Goal: Information Seeking & Learning: Understand process/instructions

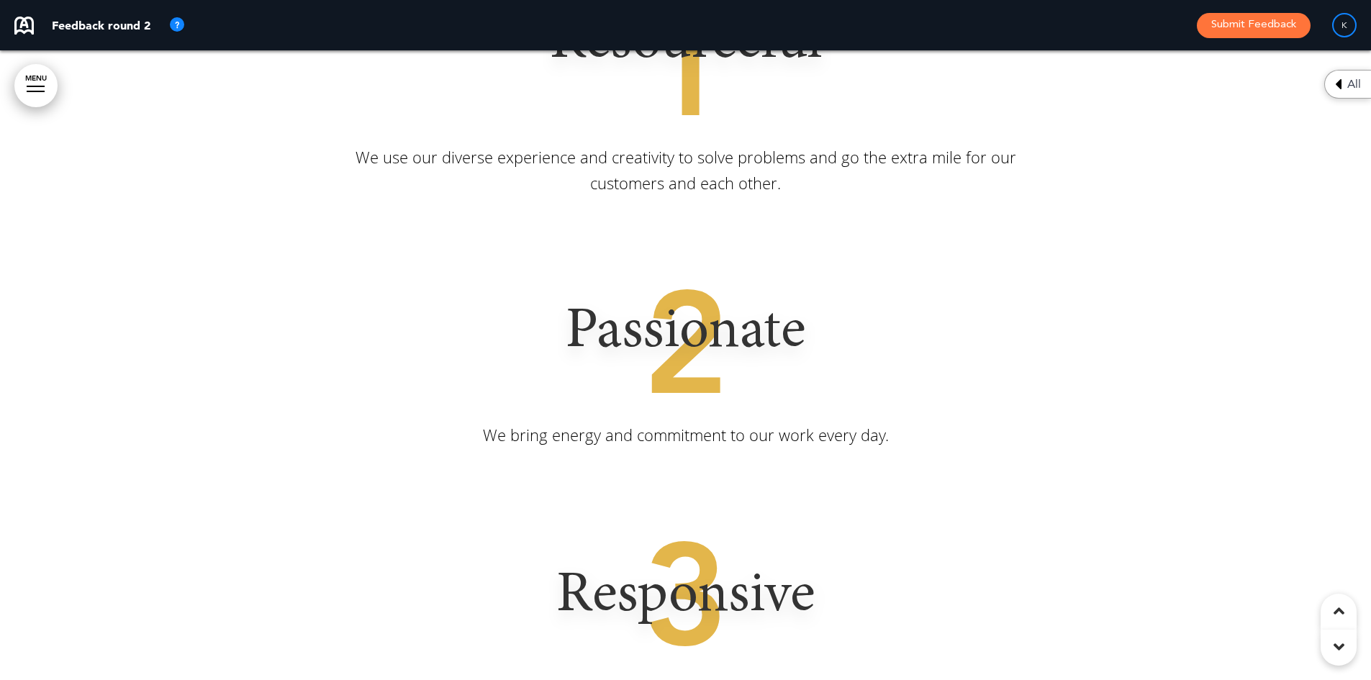
scroll to position [4965, 0]
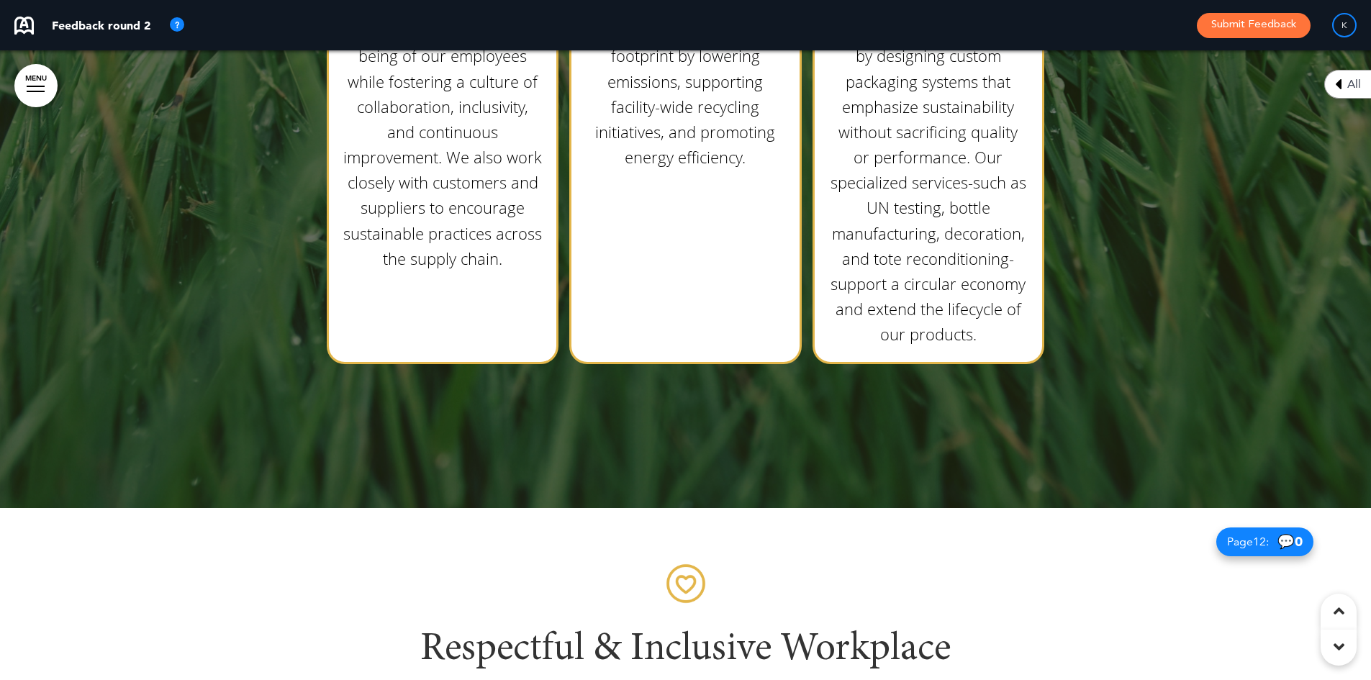
scroll to position [8778, 0]
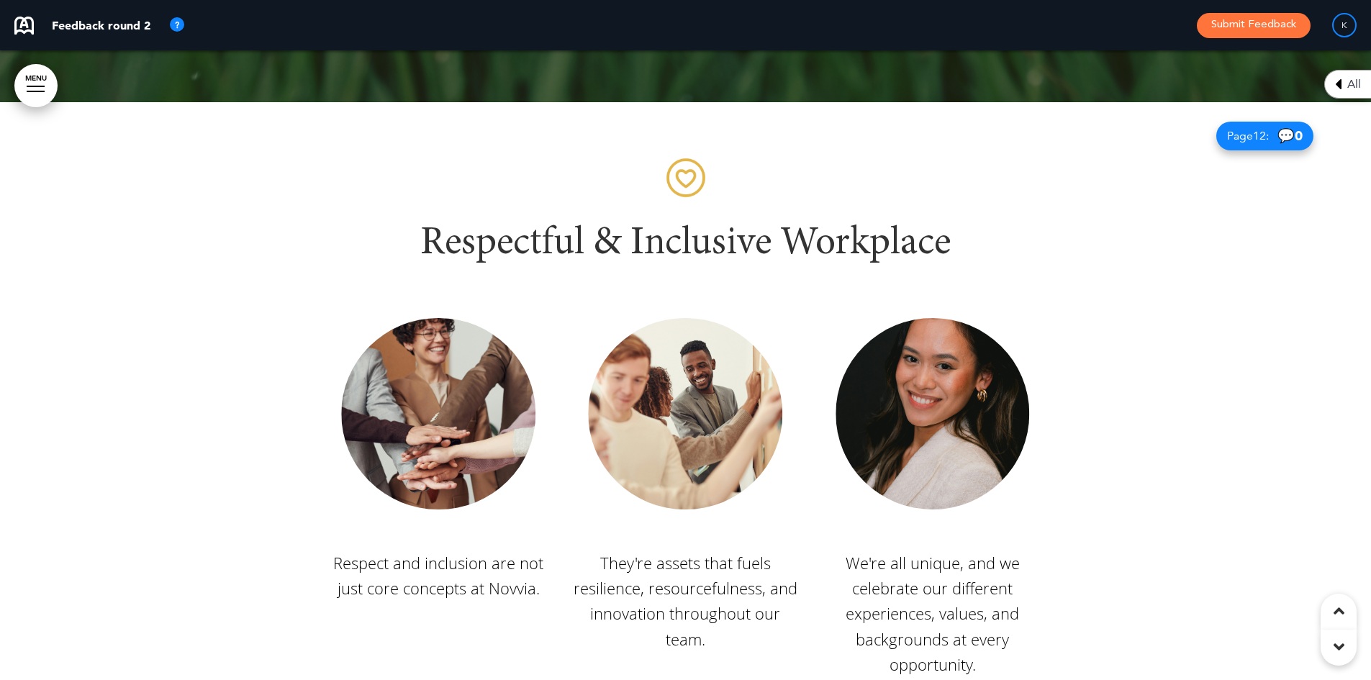
click at [1344, 286] on div at bounding box center [685, 501] width 1371 height 799
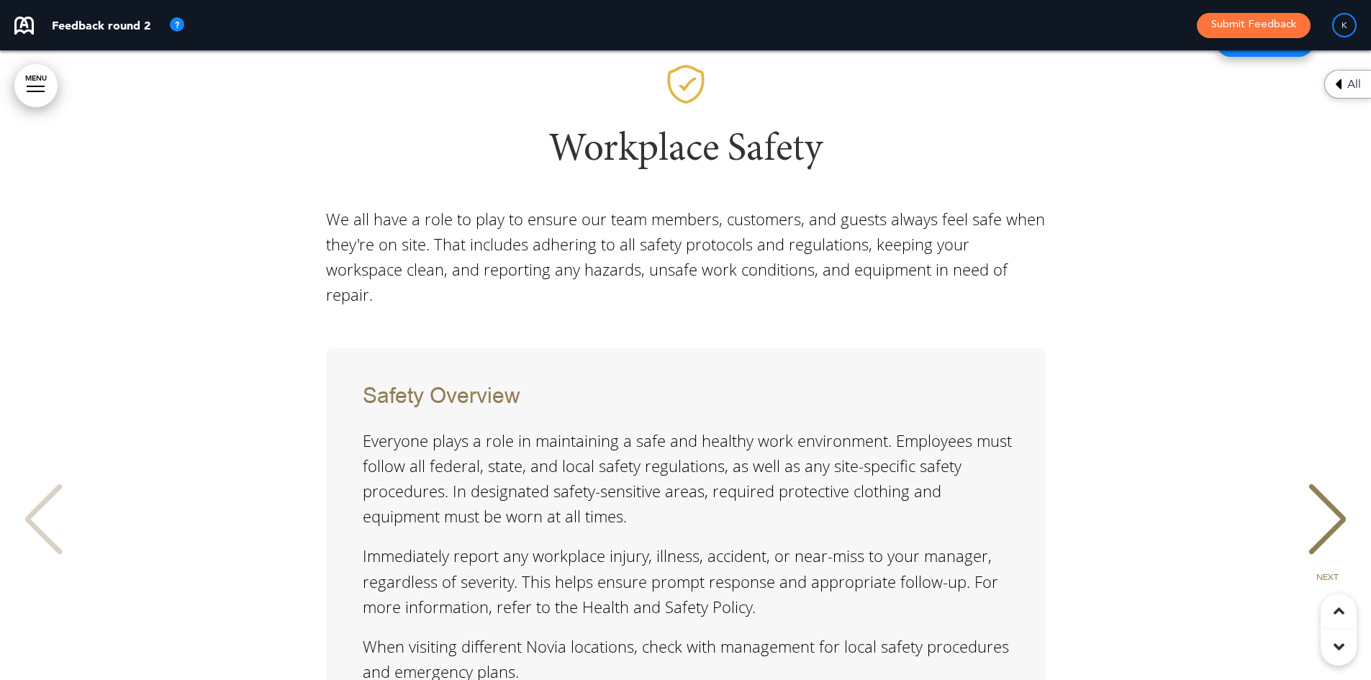
scroll to position [16765, 0]
click at [1326, 497] on div "NEXT" at bounding box center [1327, 533] width 44 height 72
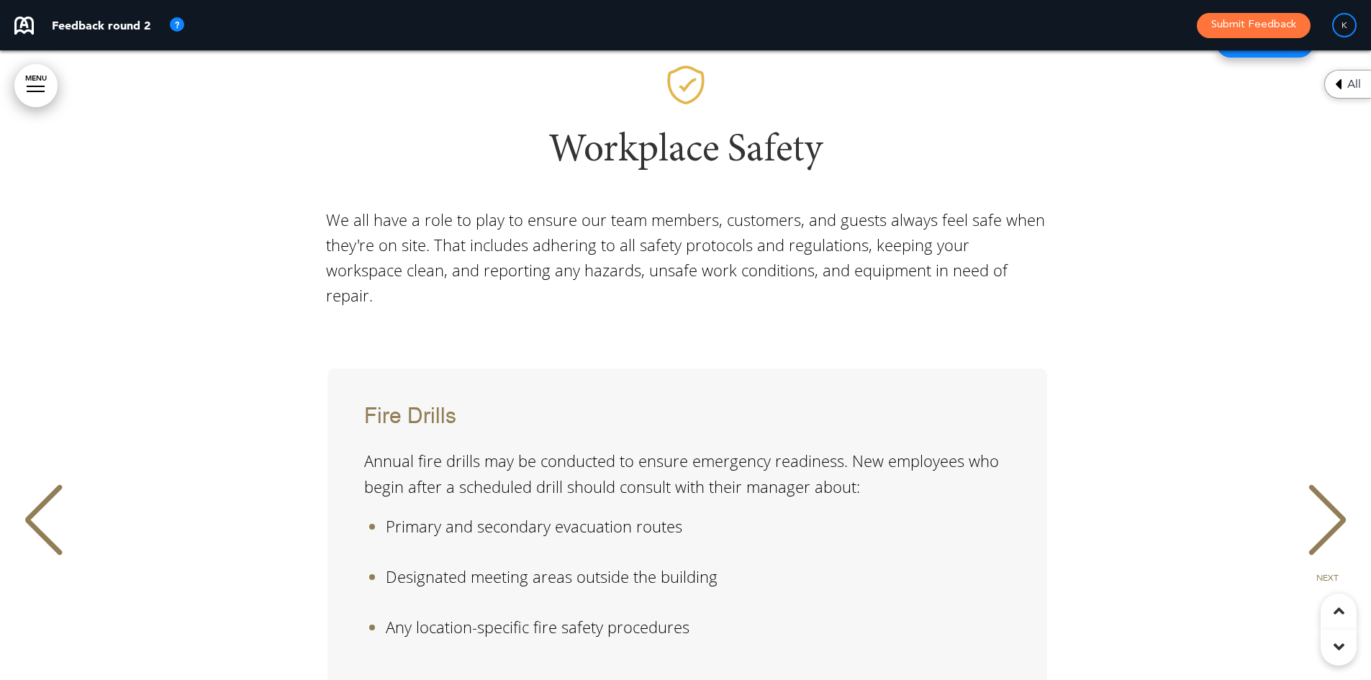
scroll to position [0, 1349]
click at [1326, 497] on div "NEXT" at bounding box center [1327, 533] width 44 height 72
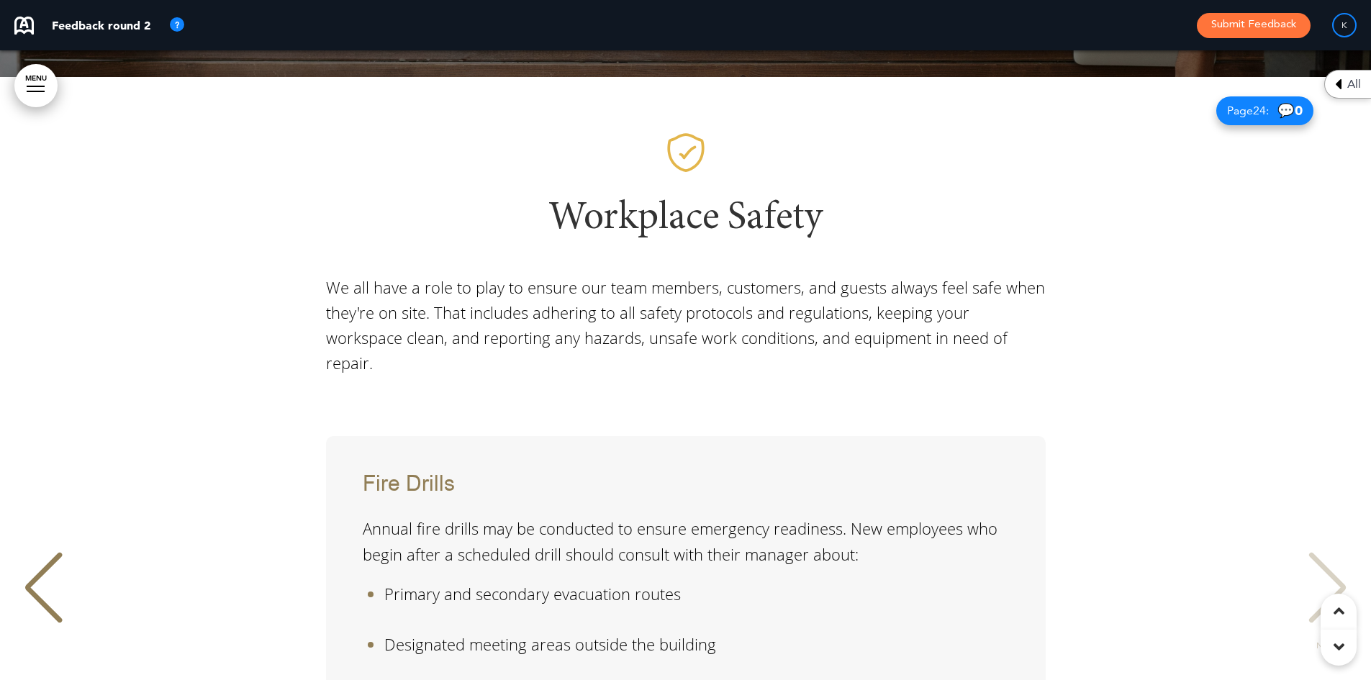
scroll to position [16621, 0]
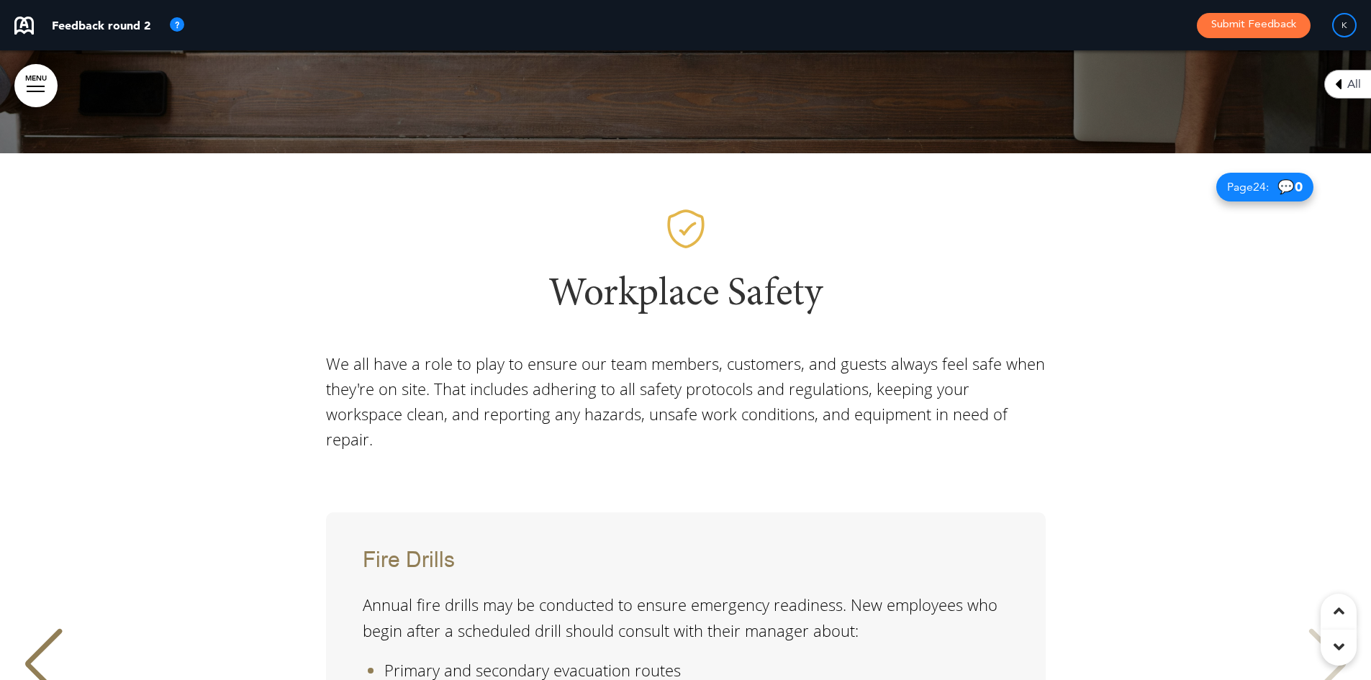
click at [1311, 641] on div "NEXT" at bounding box center [1327, 677] width 44 height 72
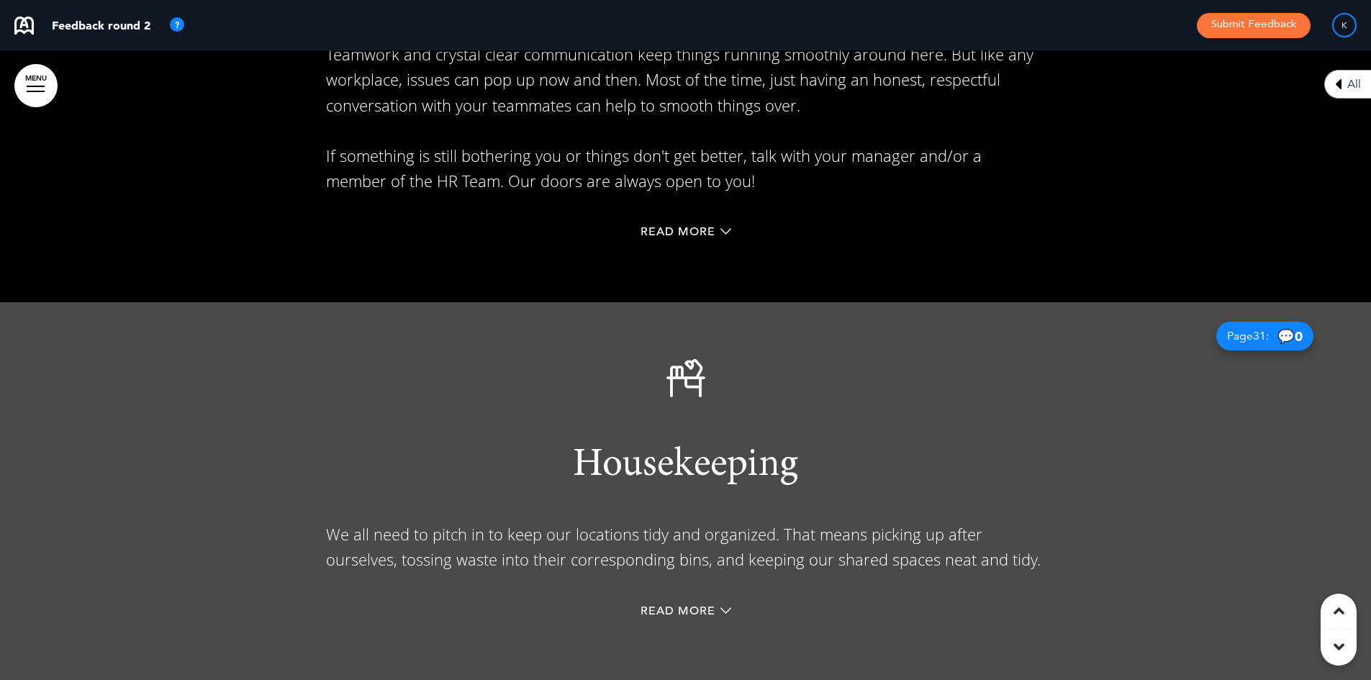
scroll to position [22162, 0]
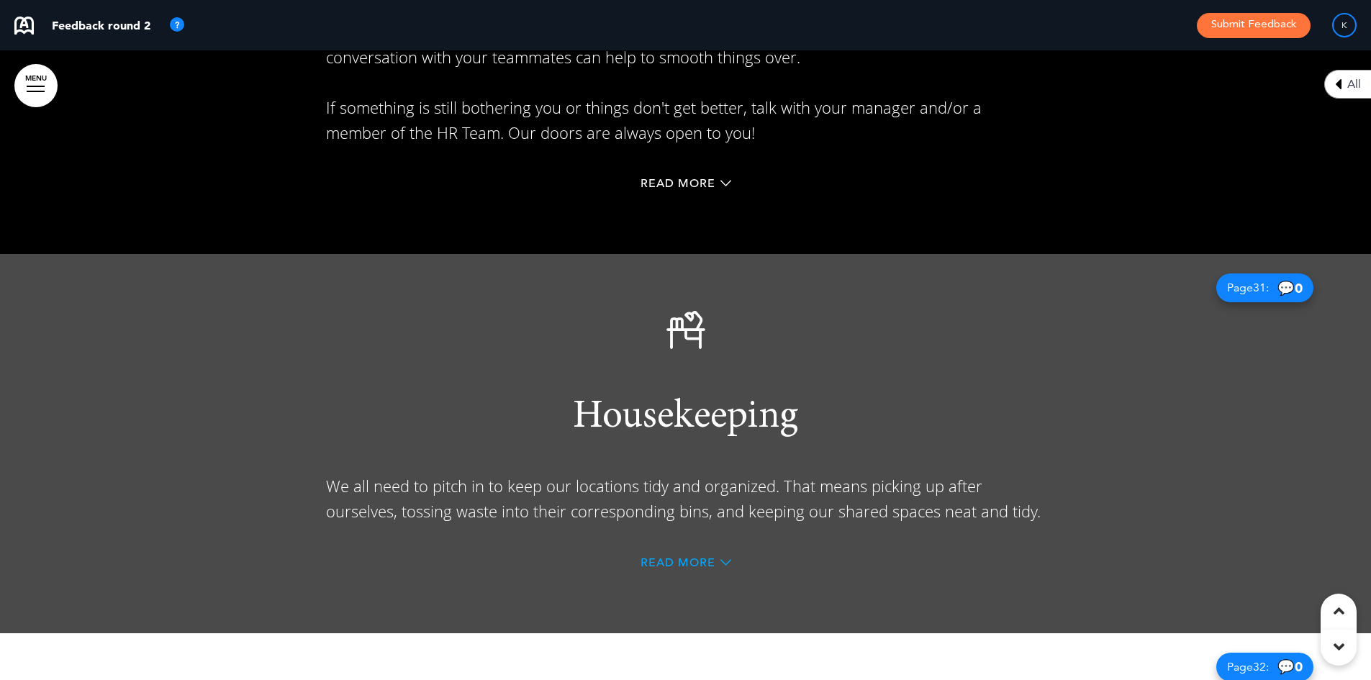
click at [666, 557] on span "Read More" at bounding box center [677, 563] width 75 height 12
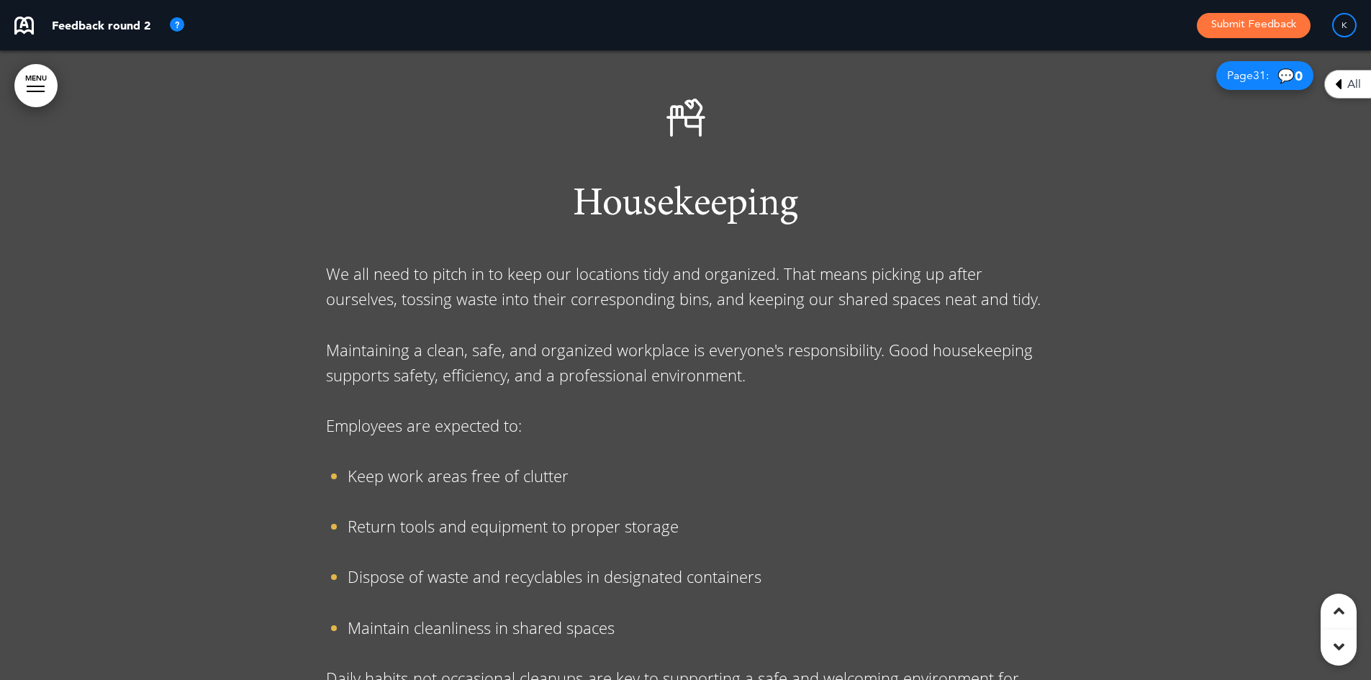
scroll to position [22378, 0]
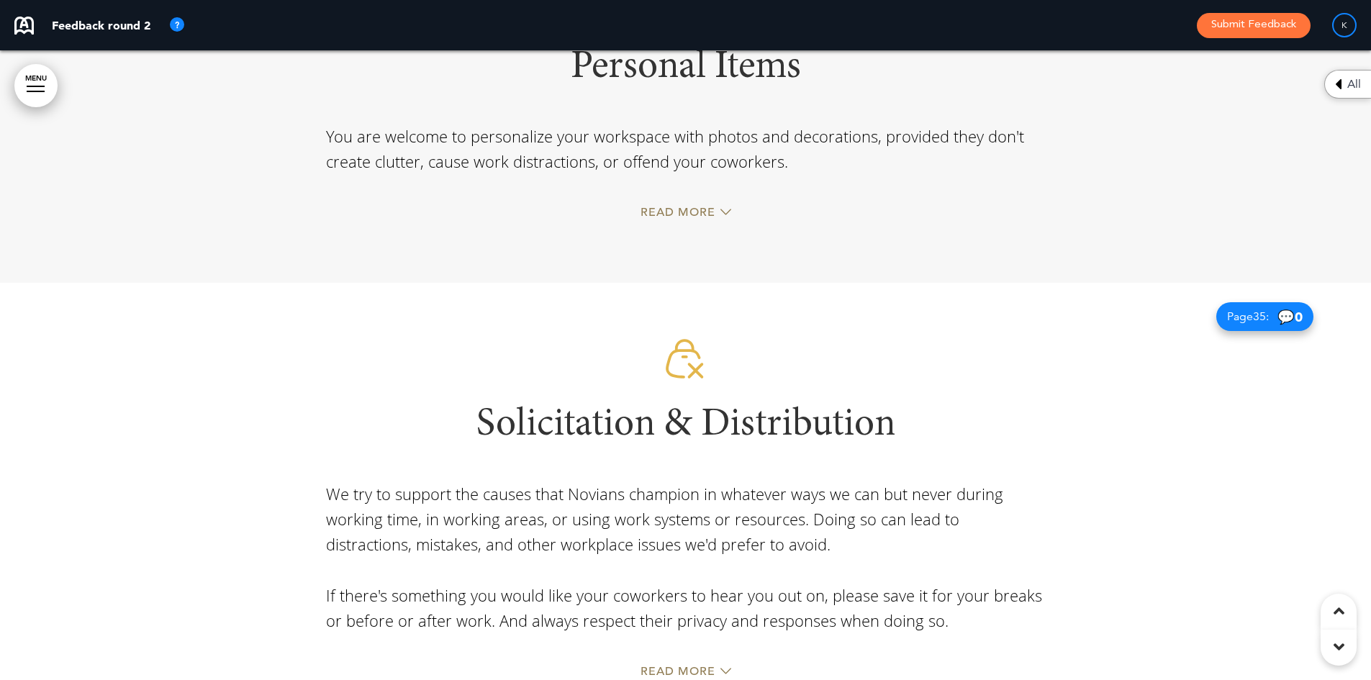
scroll to position [23643, 0]
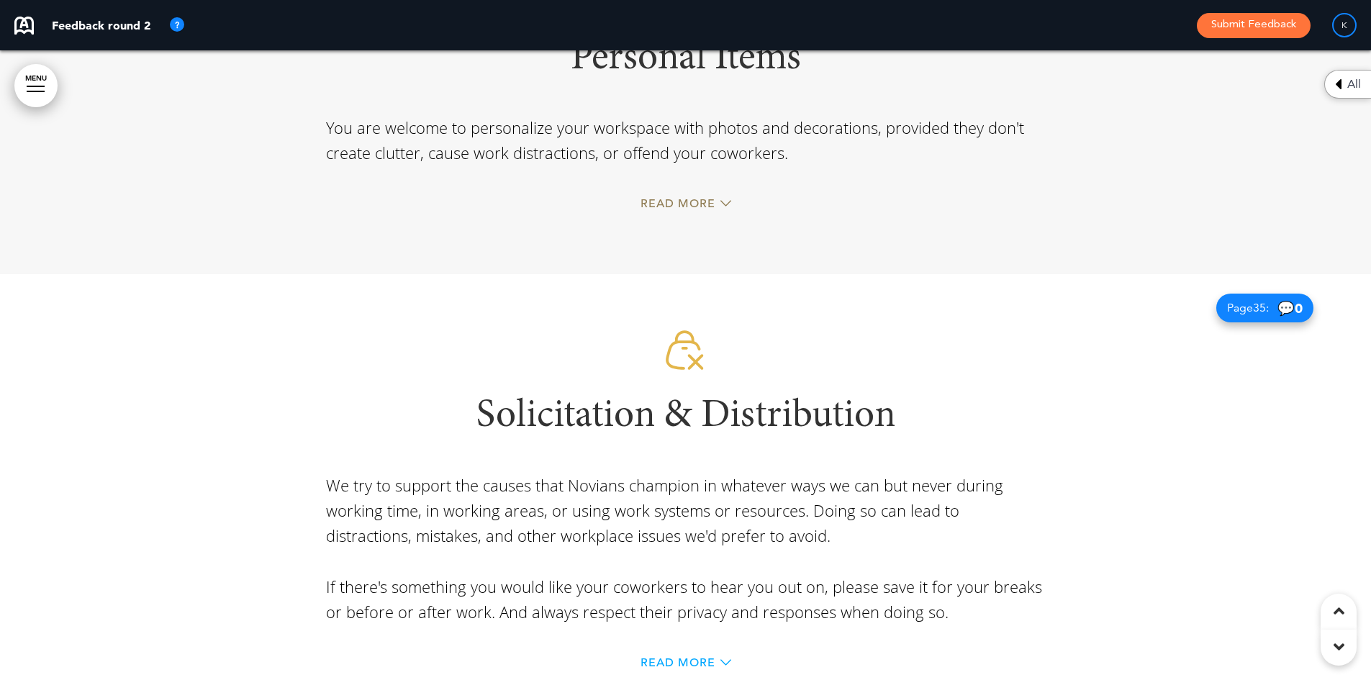
click at [703, 657] on span "Read More" at bounding box center [677, 663] width 75 height 12
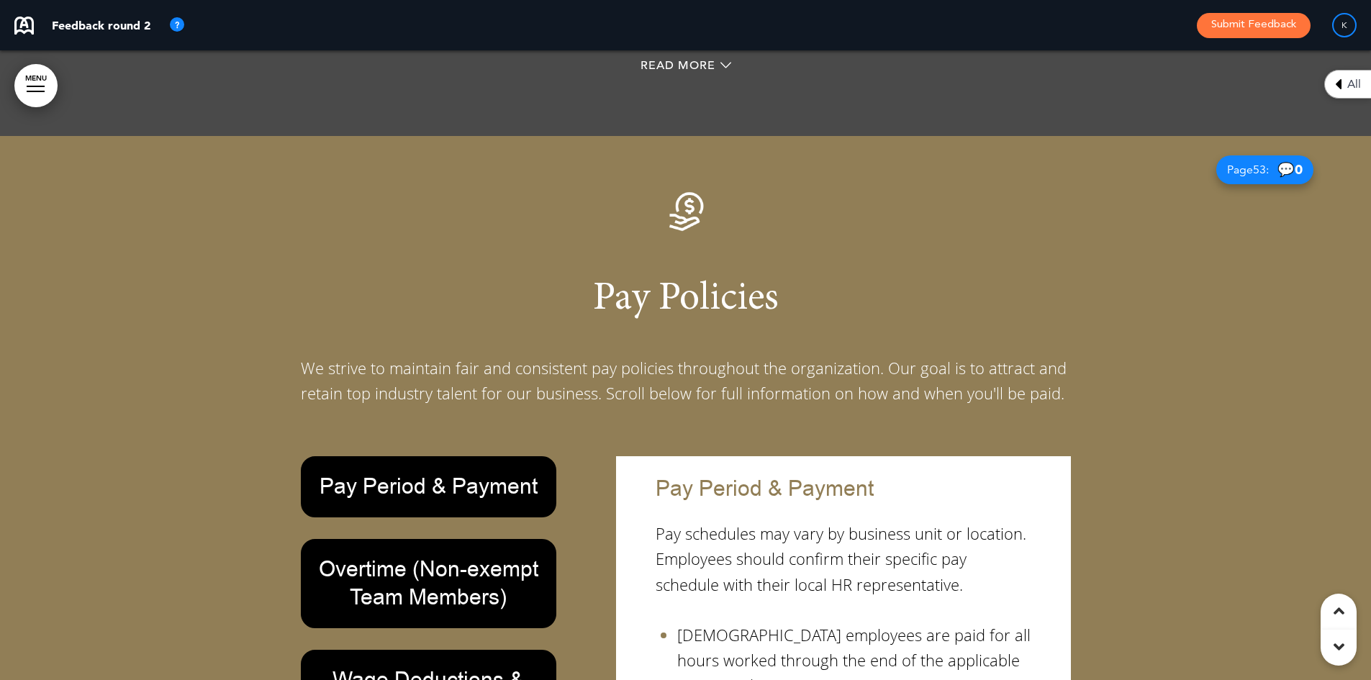
scroll to position [37602, 0]
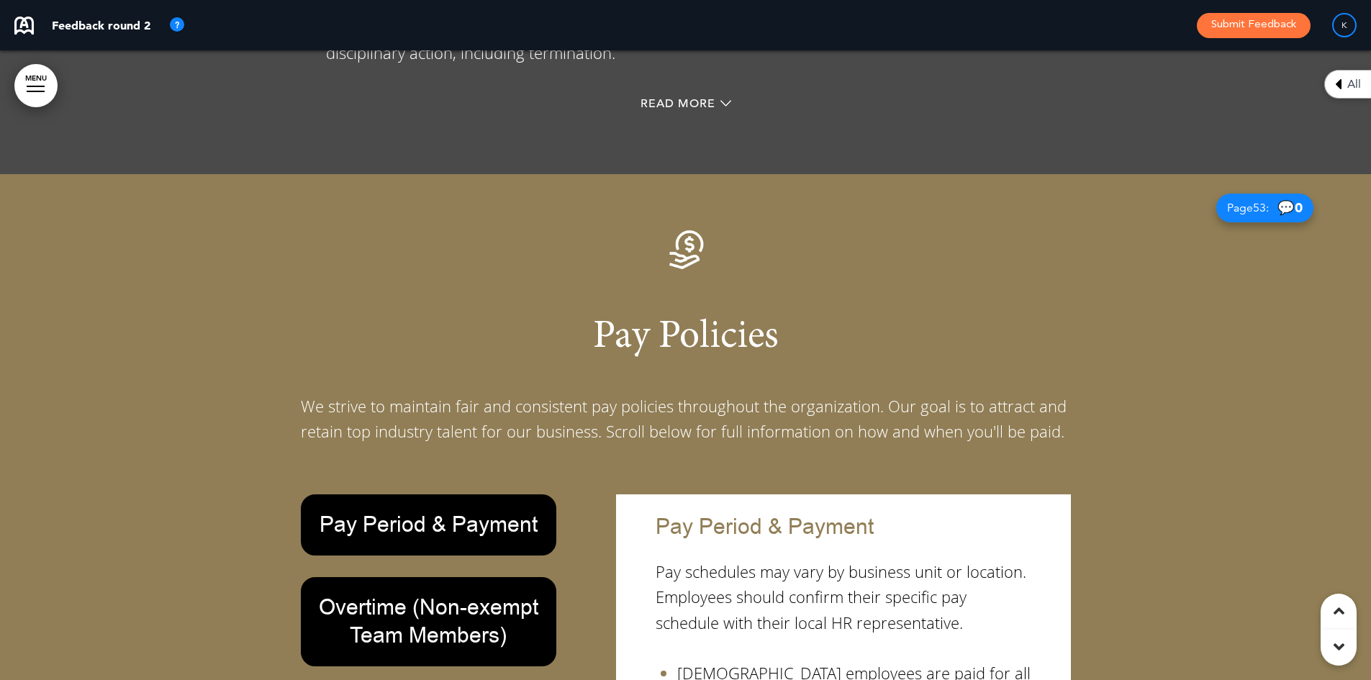
click at [275, 174] on div at bounding box center [685, 616] width 1371 height 884
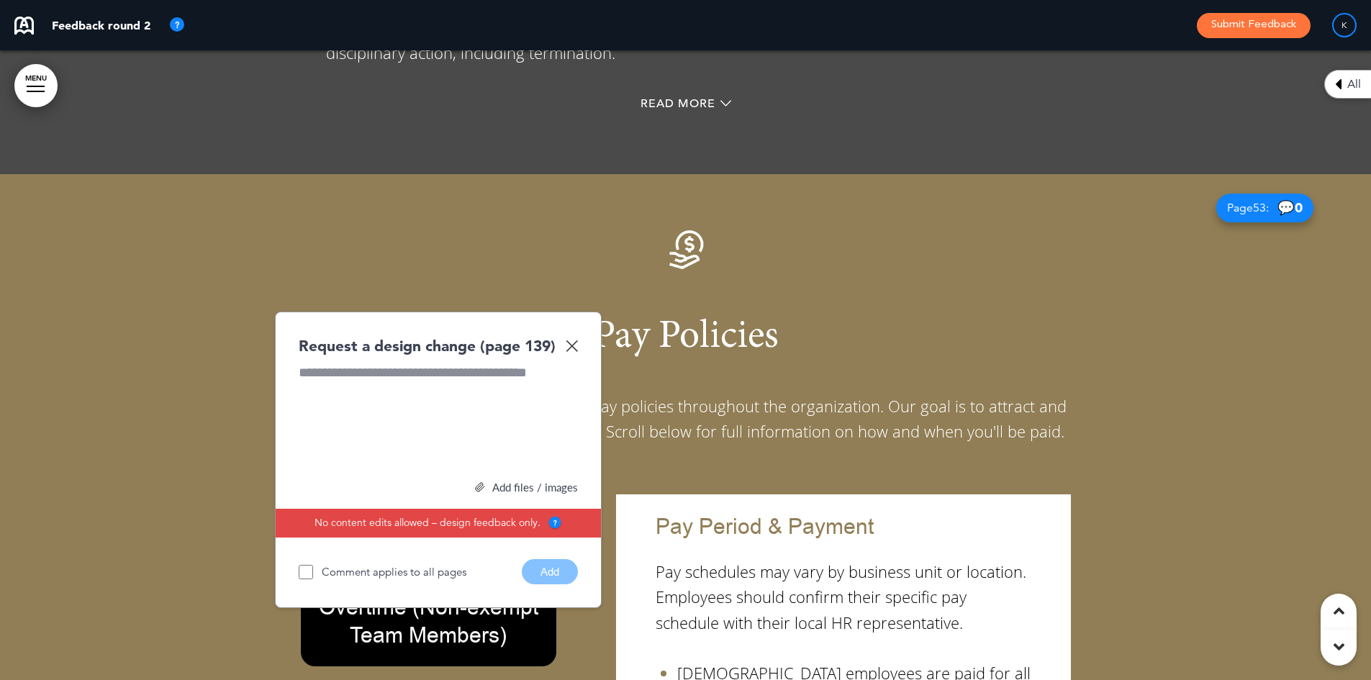
click at [571, 340] on img at bounding box center [572, 346] width 12 height 12
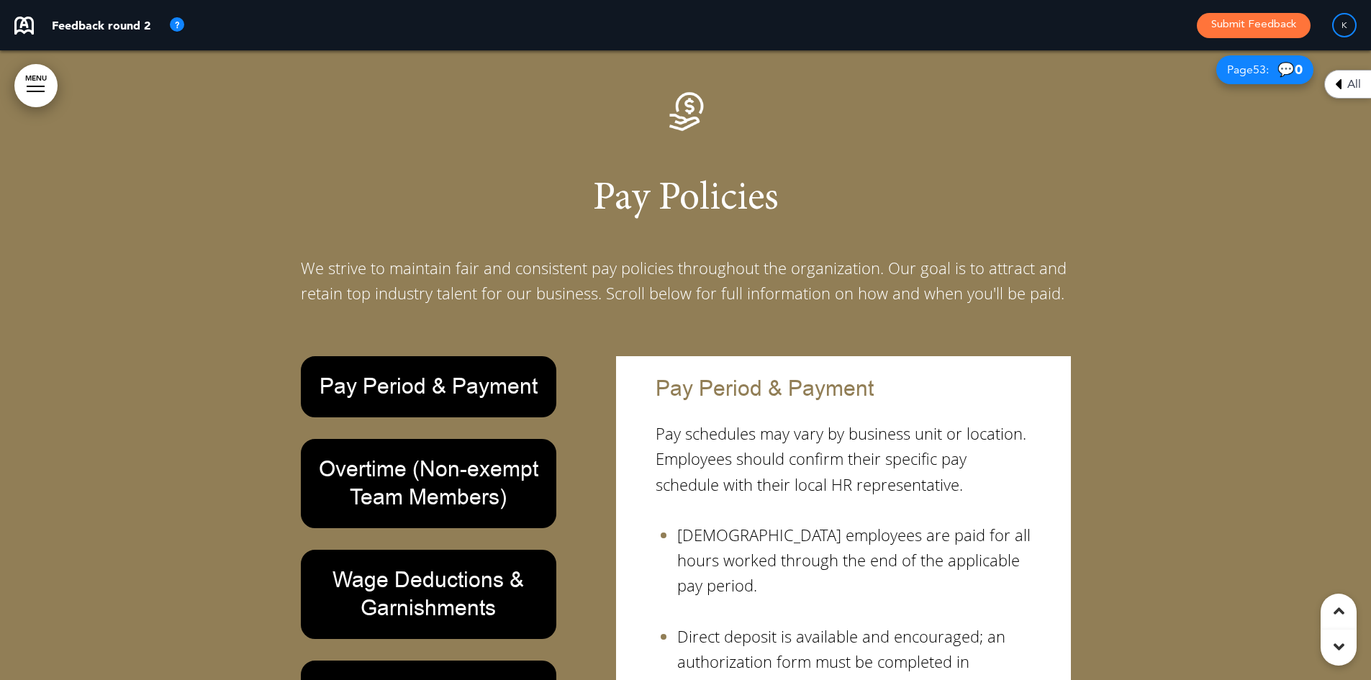
scroll to position [37746, 0]
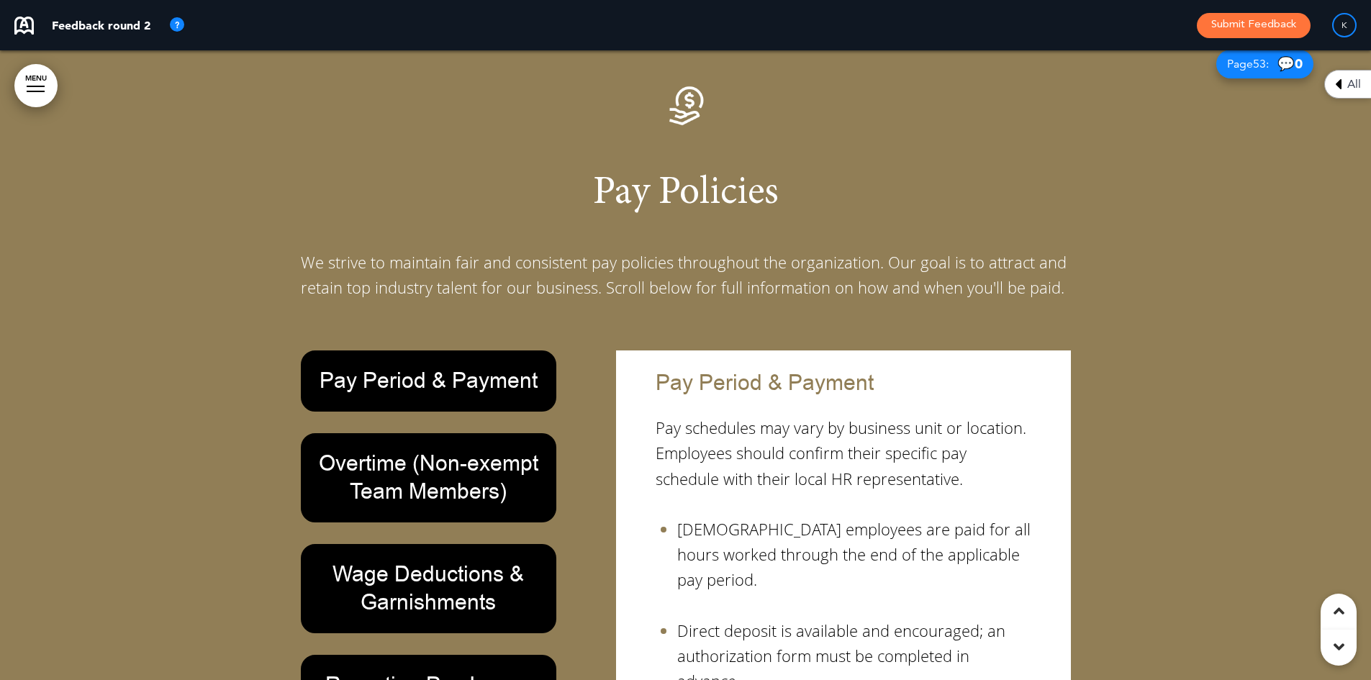
click at [453, 367] on h6 "Pay Period & Payment" at bounding box center [428, 381] width 223 height 28
click at [431, 450] on h6 "Overtime (Non-exempt Team Members)" at bounding box center [428, 478] width 223 height 56
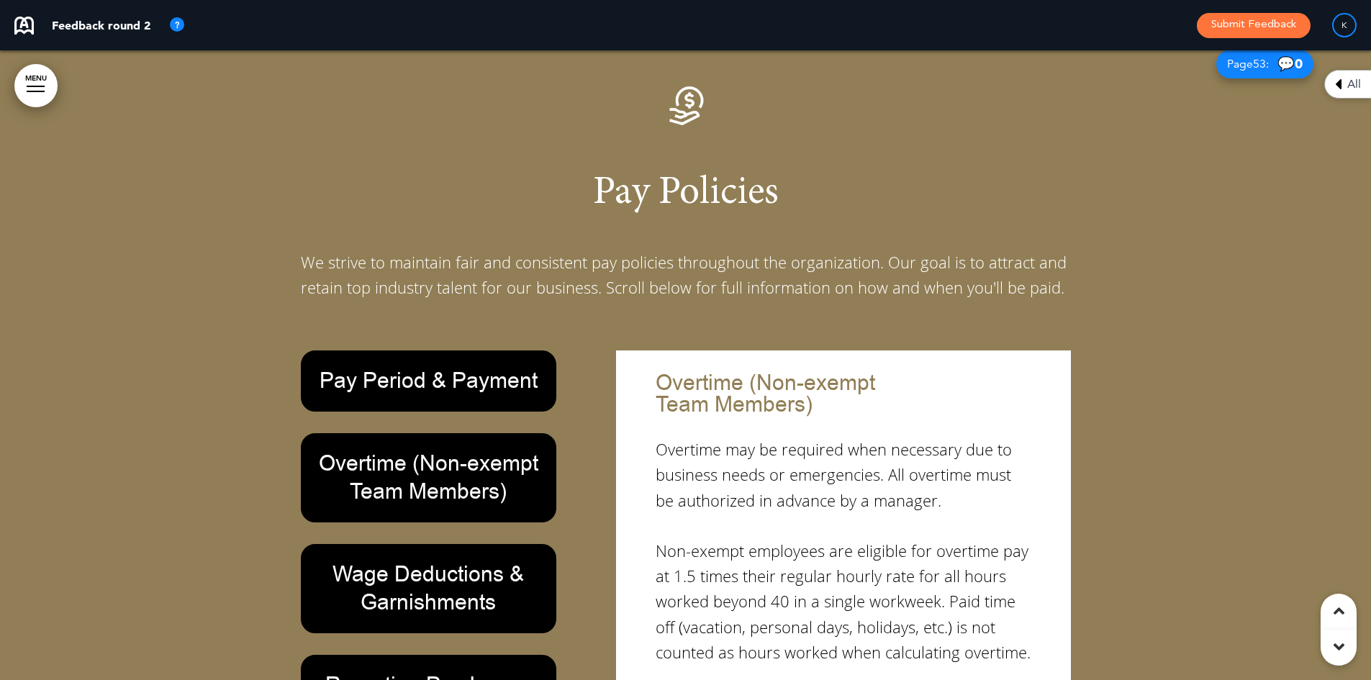
click at [439, 544] on div "Wage Deductions & Garnishments" at bounding box center [429, 588] width 256 height 89
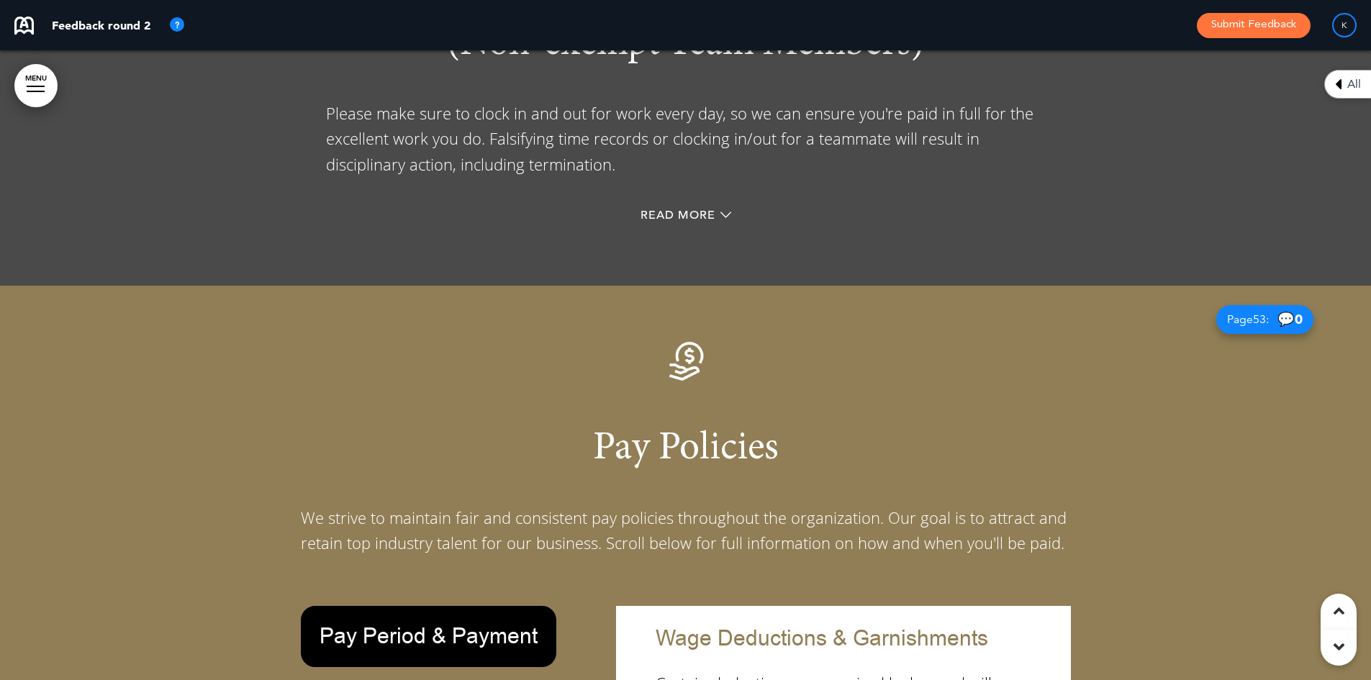
scroll to position [37530, 0]
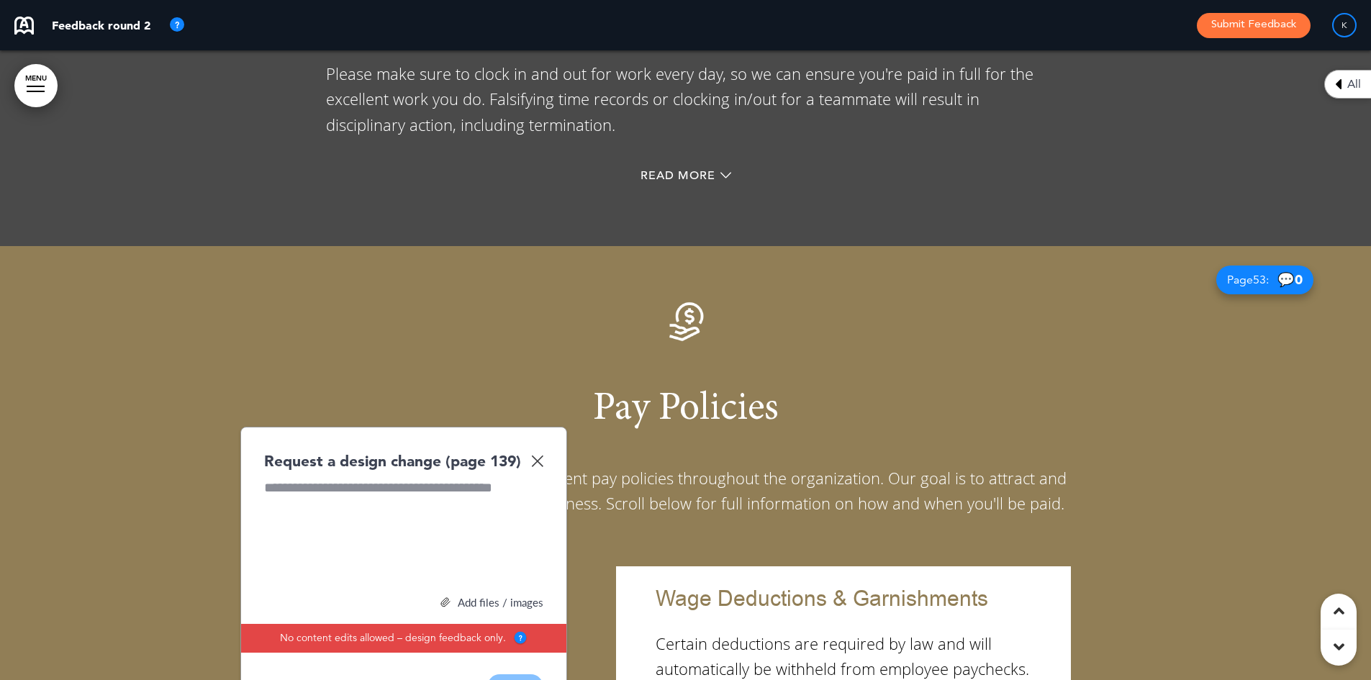
click at [536, 455] on img at bounding box center [537, 461] width 12 height 12
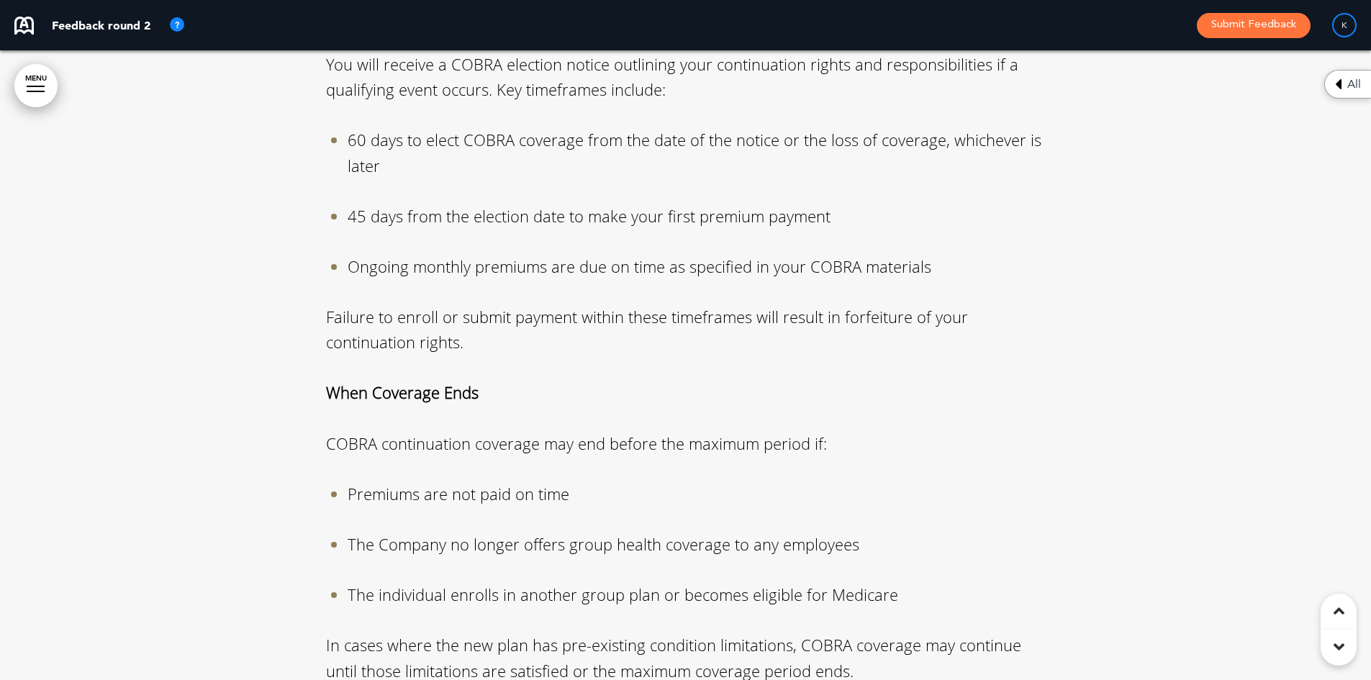
scroll to position [41631, 0]
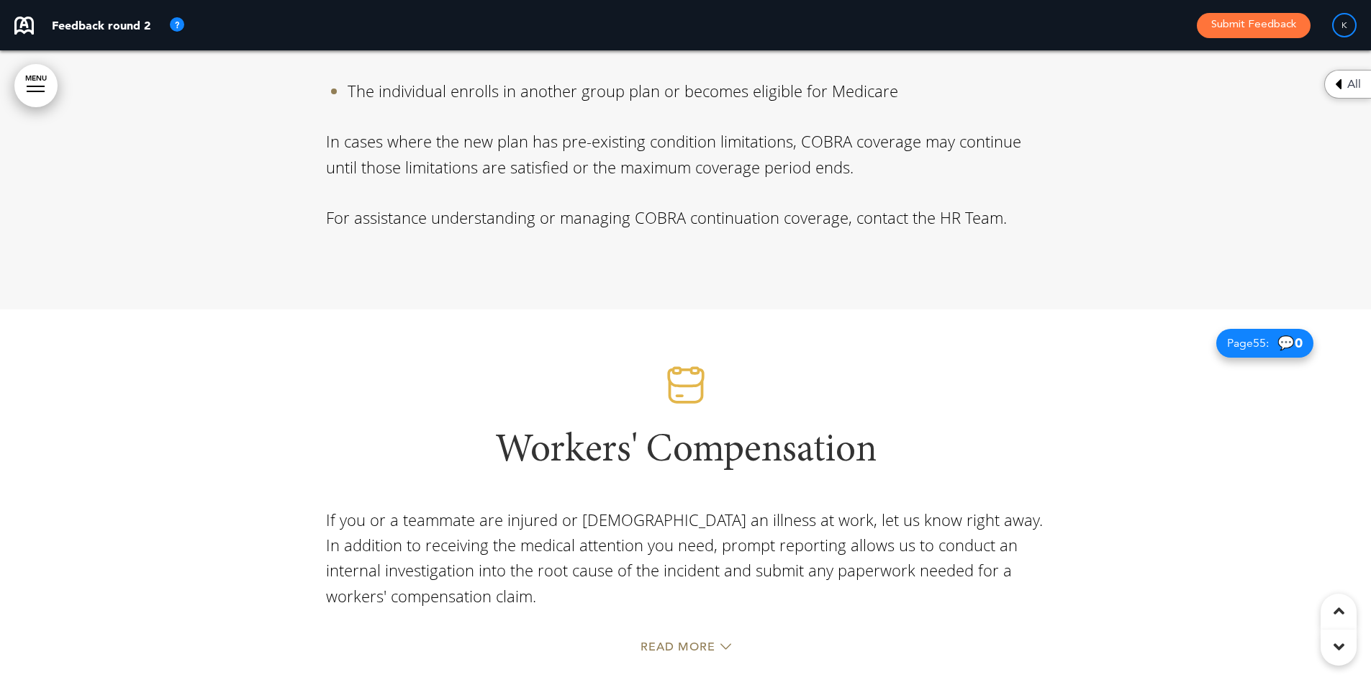
click at [155, 309] on div at bounding box center [685, 513] width 1371 height 408
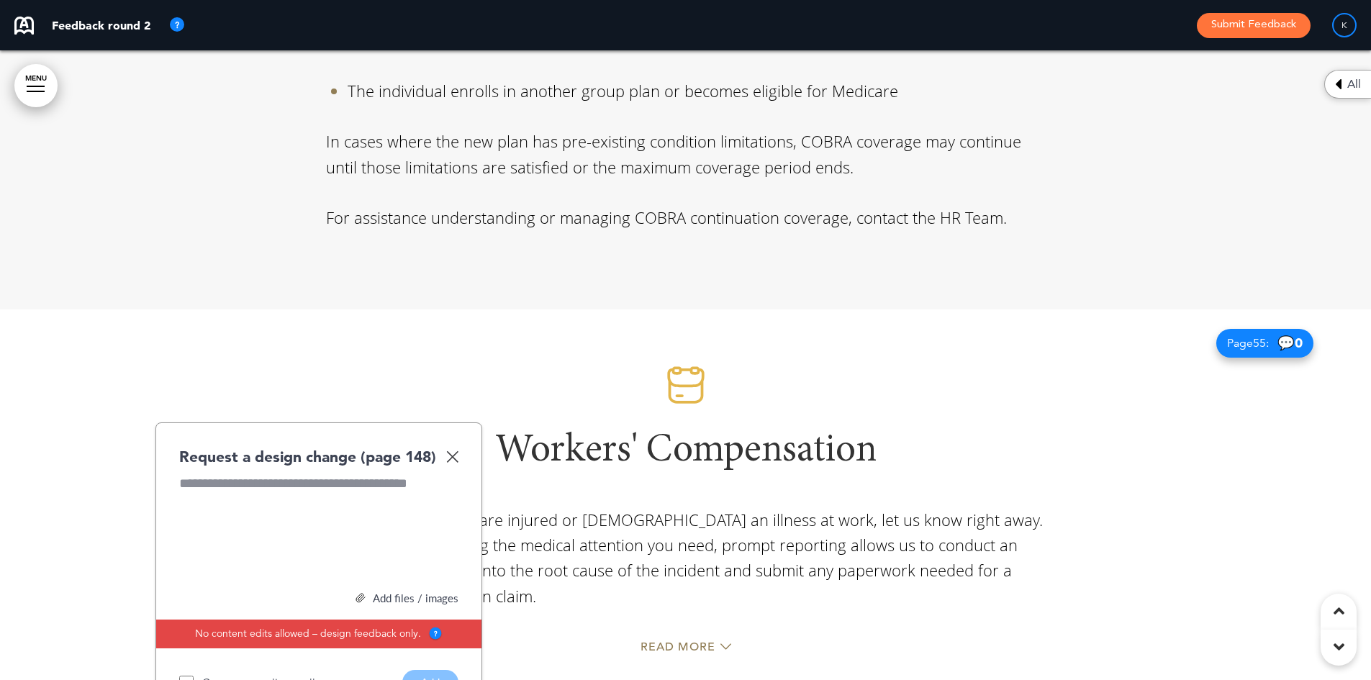
click at [451, 450] on img at bounding box center [452, 456] width 12 height 12
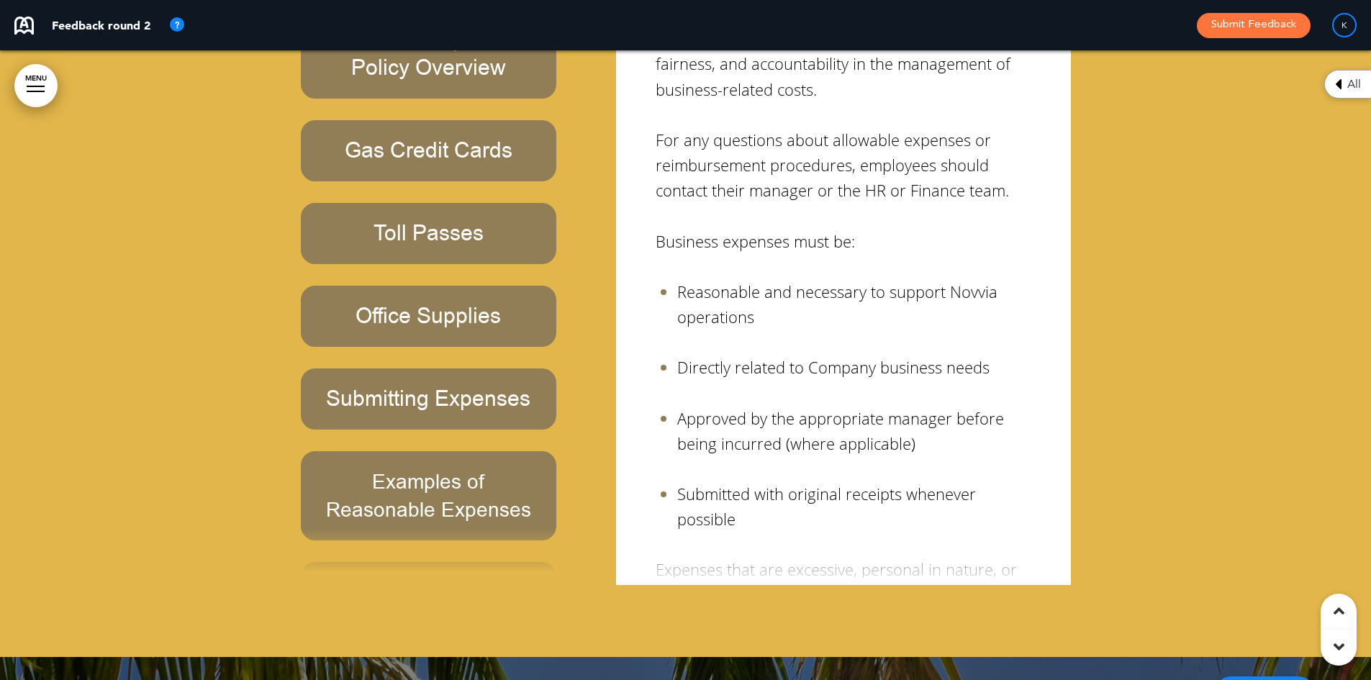
scroll to position [0, 0]
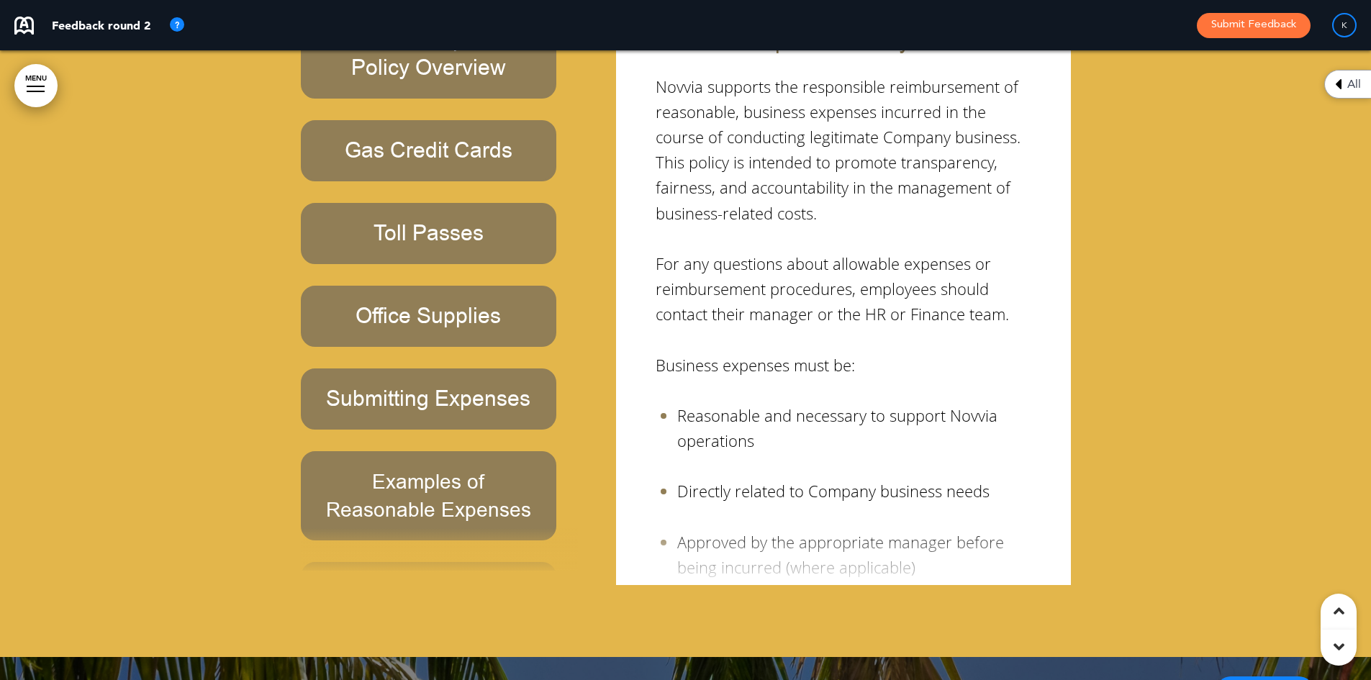
click at [484, 385] on h6 "Submitting Expenses" at bounding box center [428, 399] width 223 height 28
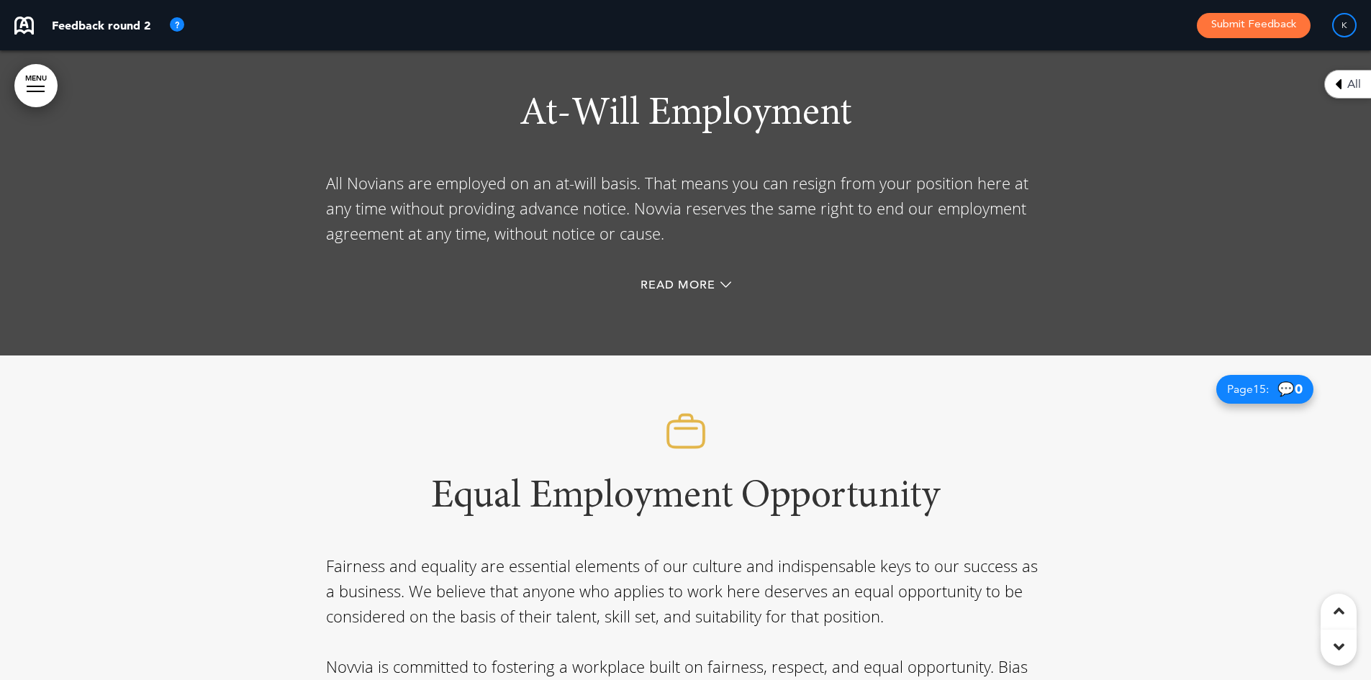
scroll to position [10452, 0]
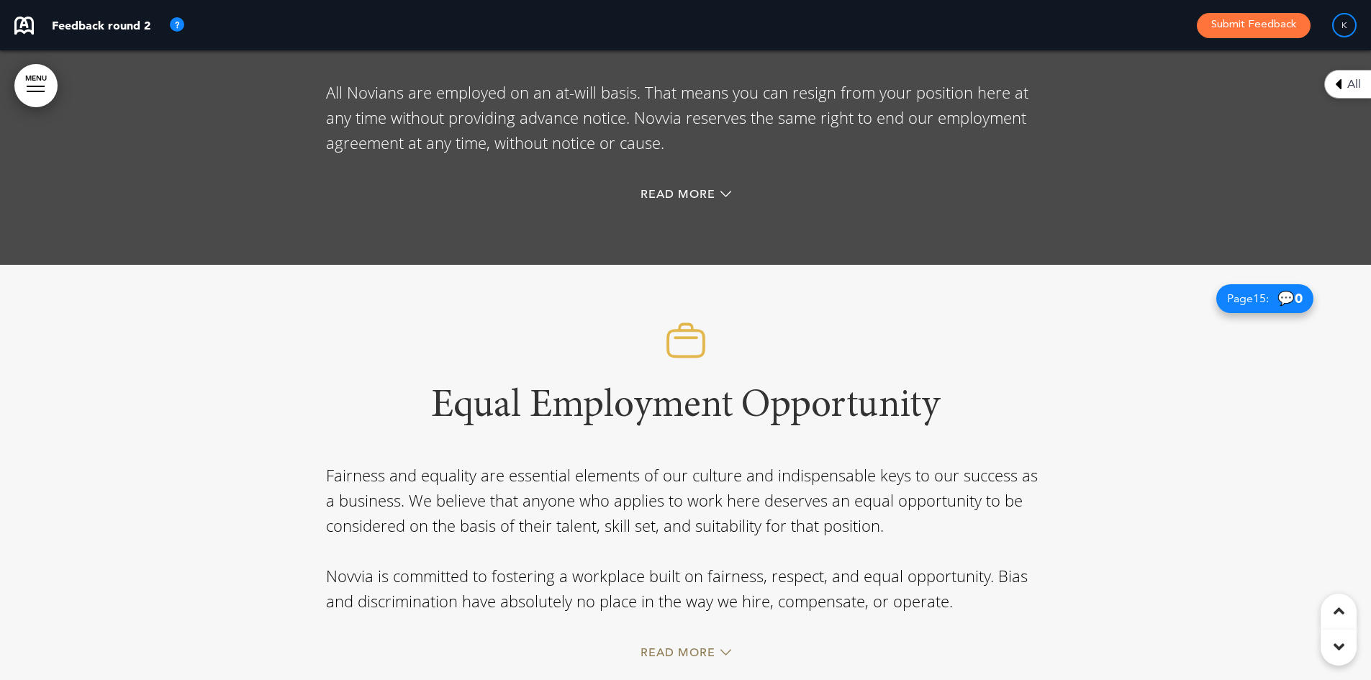
click at [681, 583] on div "Equal Employment Opportunity Fairness and equality are essential elements of ou…" at bounding box center [686, 494] width 720 height 458
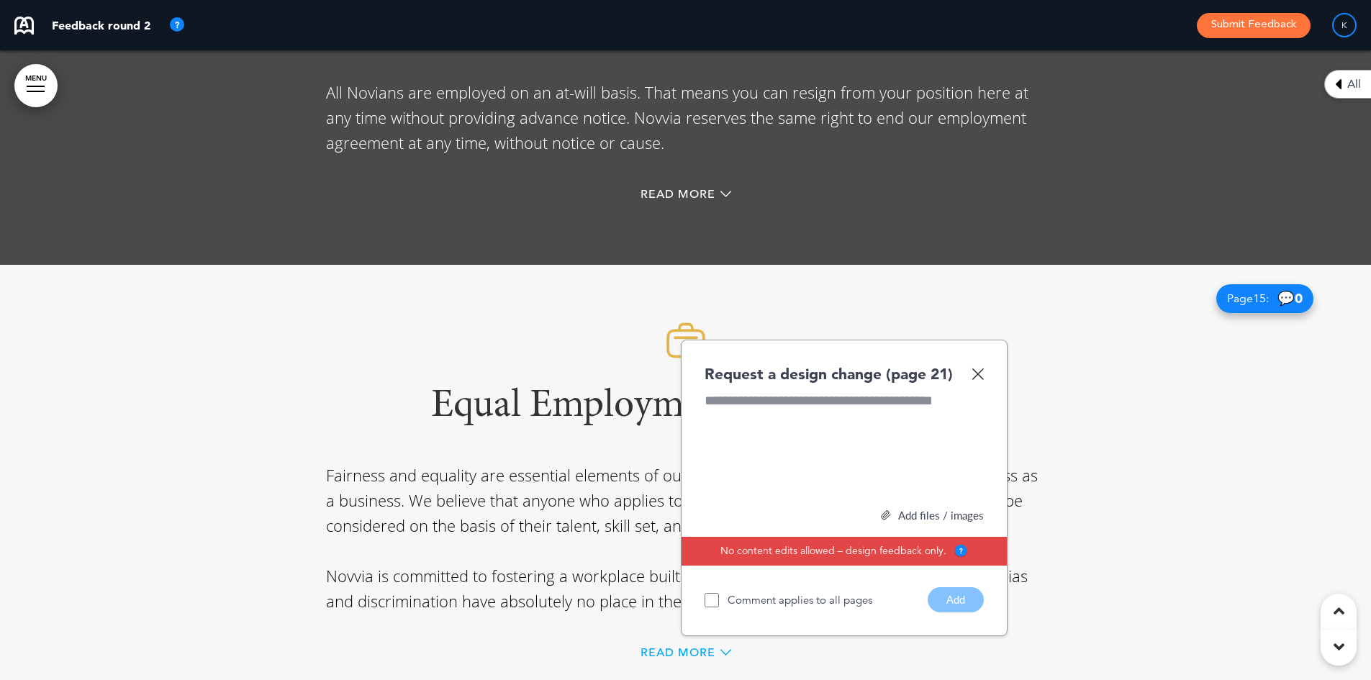
click at [671, 647] on span "Read More" at bounding box center [677, 653] width 75 height 12
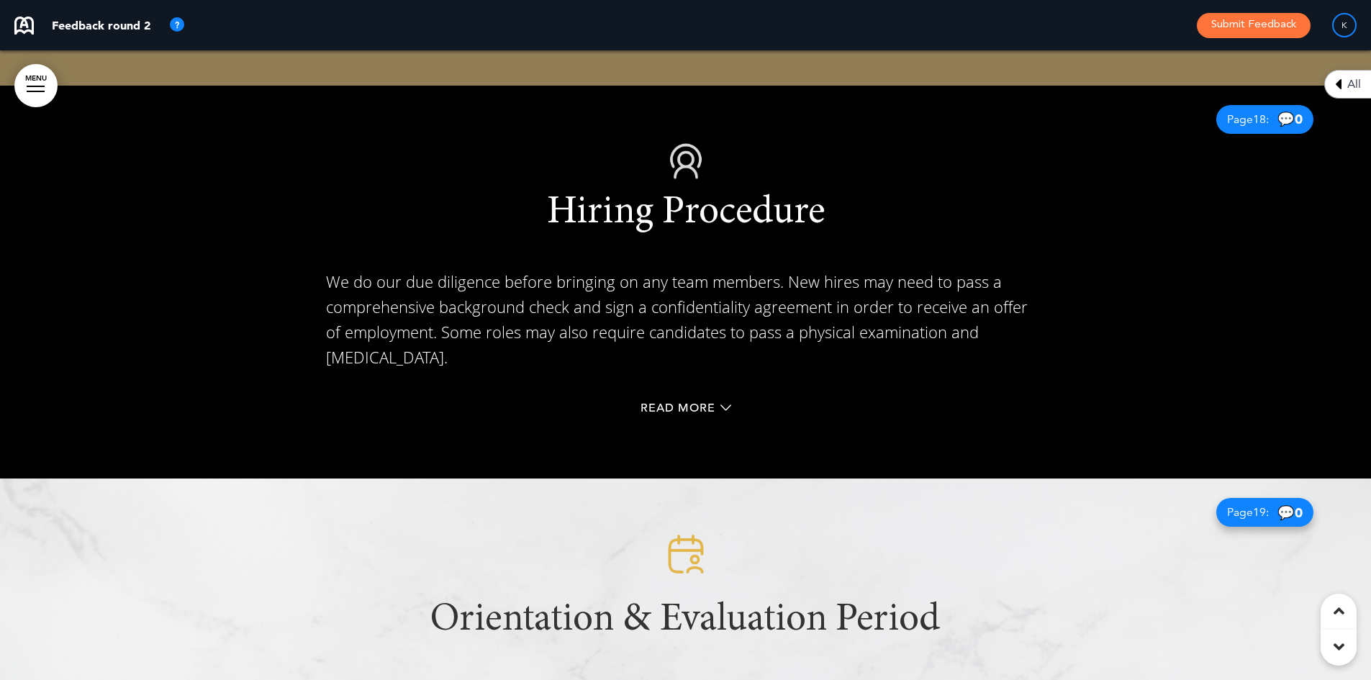
scroll to position [13114, 0]
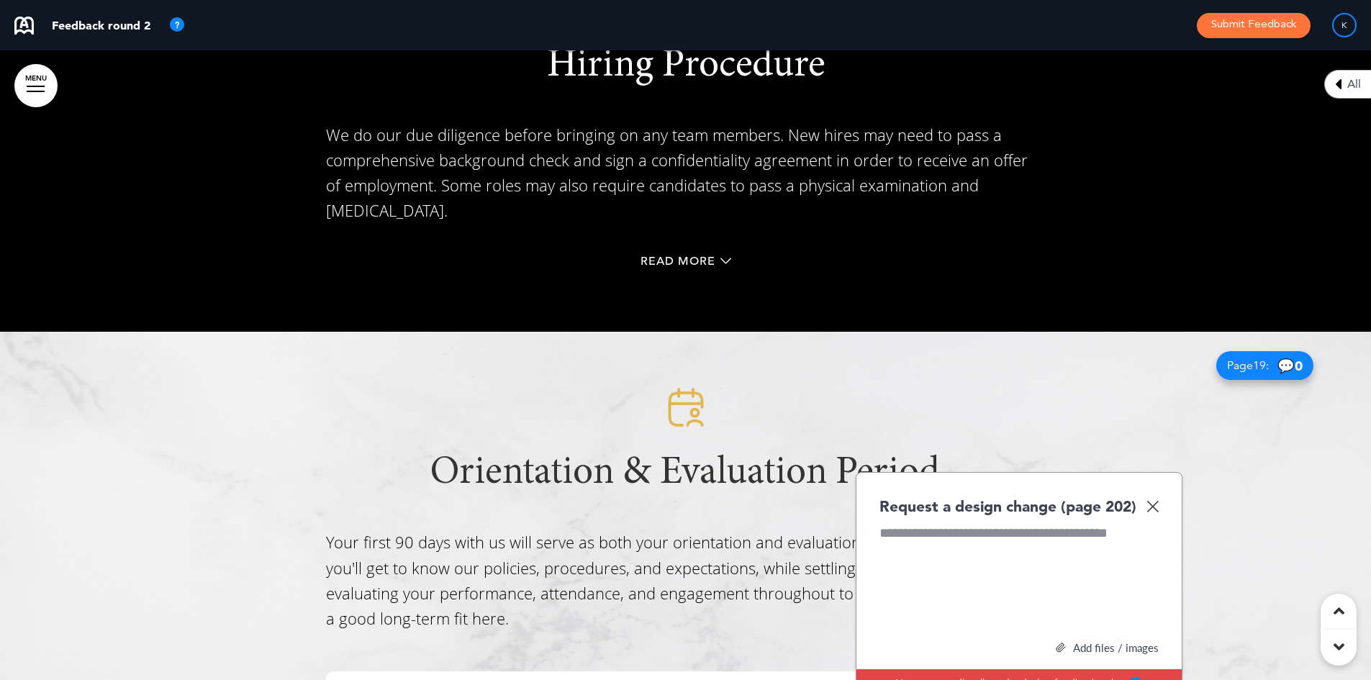
click at [1156, 500] on img at bounding box center [1152, 506] width 12 height 12
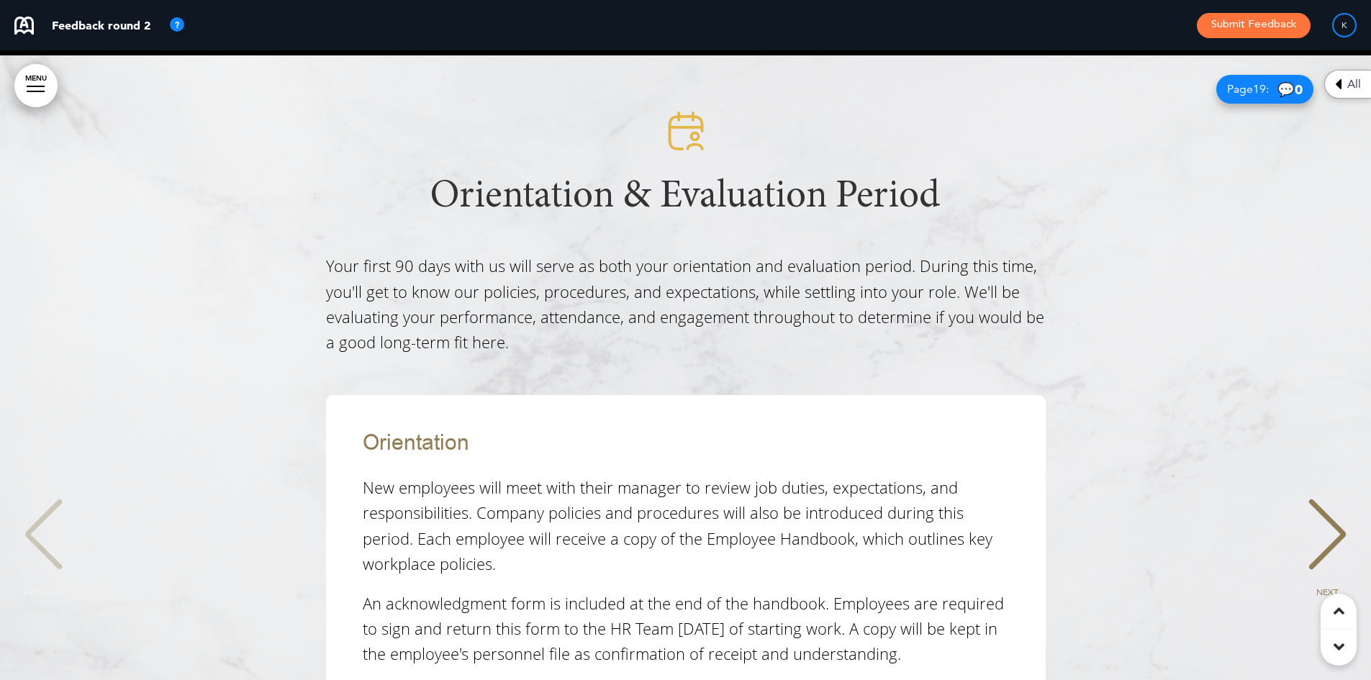
scroll to position [13402, 0]
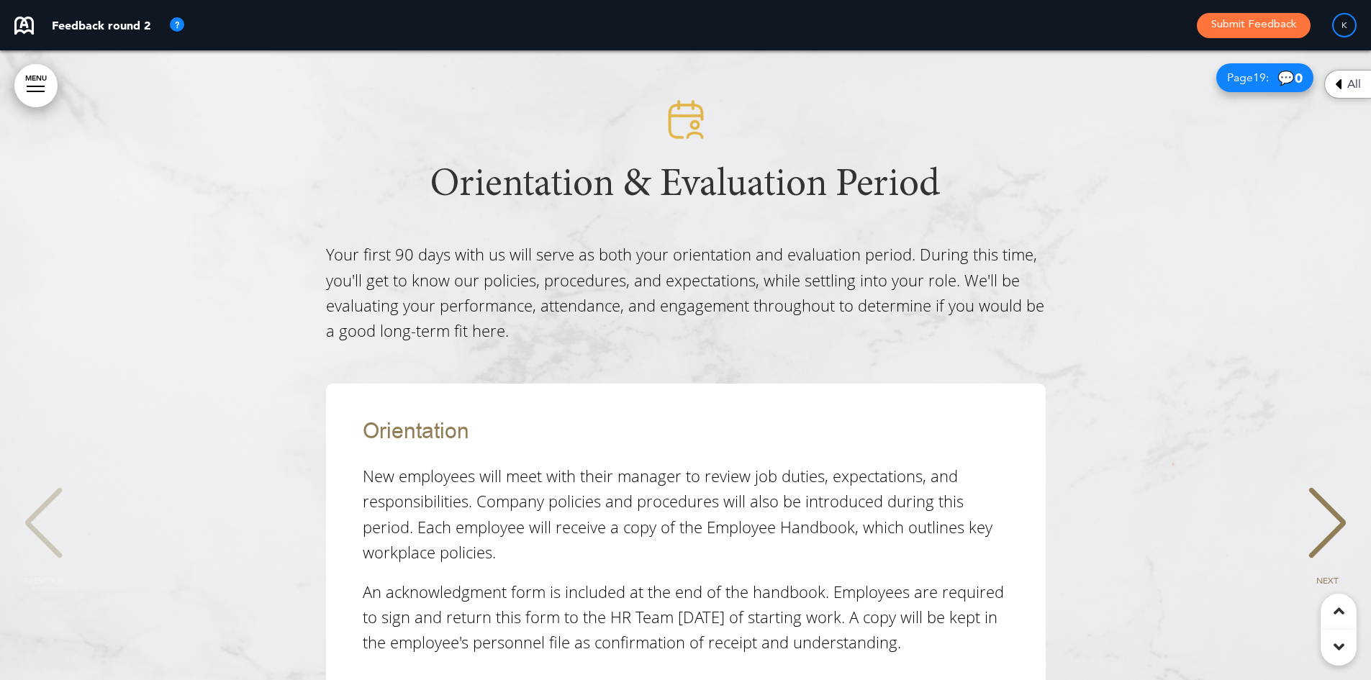
click at [1333, 500] on div "NEXT" at bounding box center [1327, 536] width 44 height 72
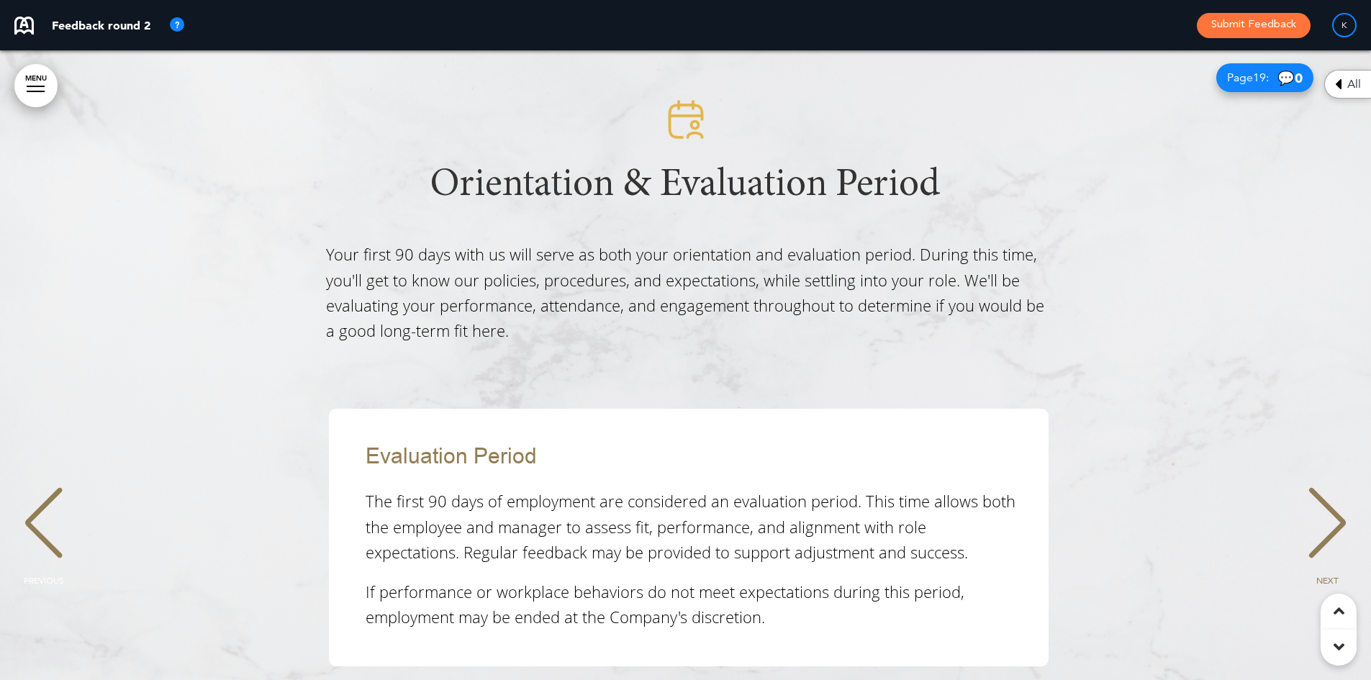
scroll to position [0, 1349]
click at [31, 500] on div "PREVIOUS" at bounding box center [44, 536] width 44 height 72
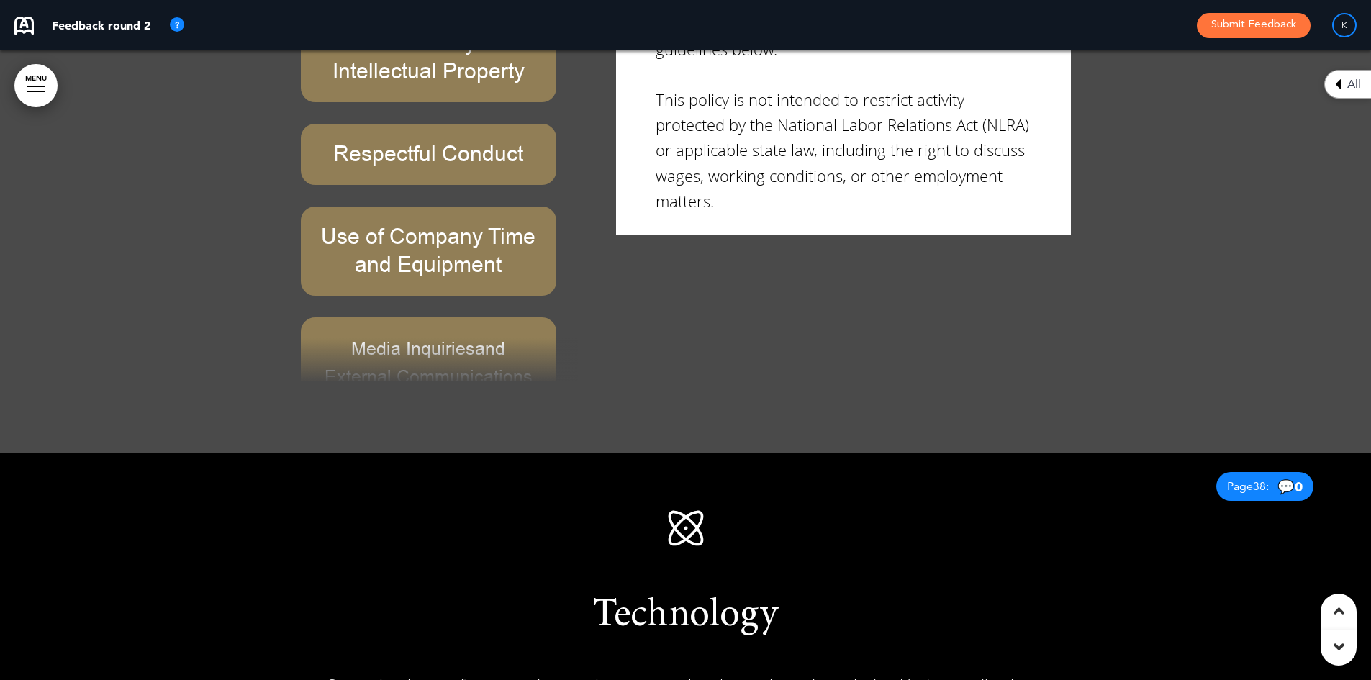
scroll to position [26714, 0]
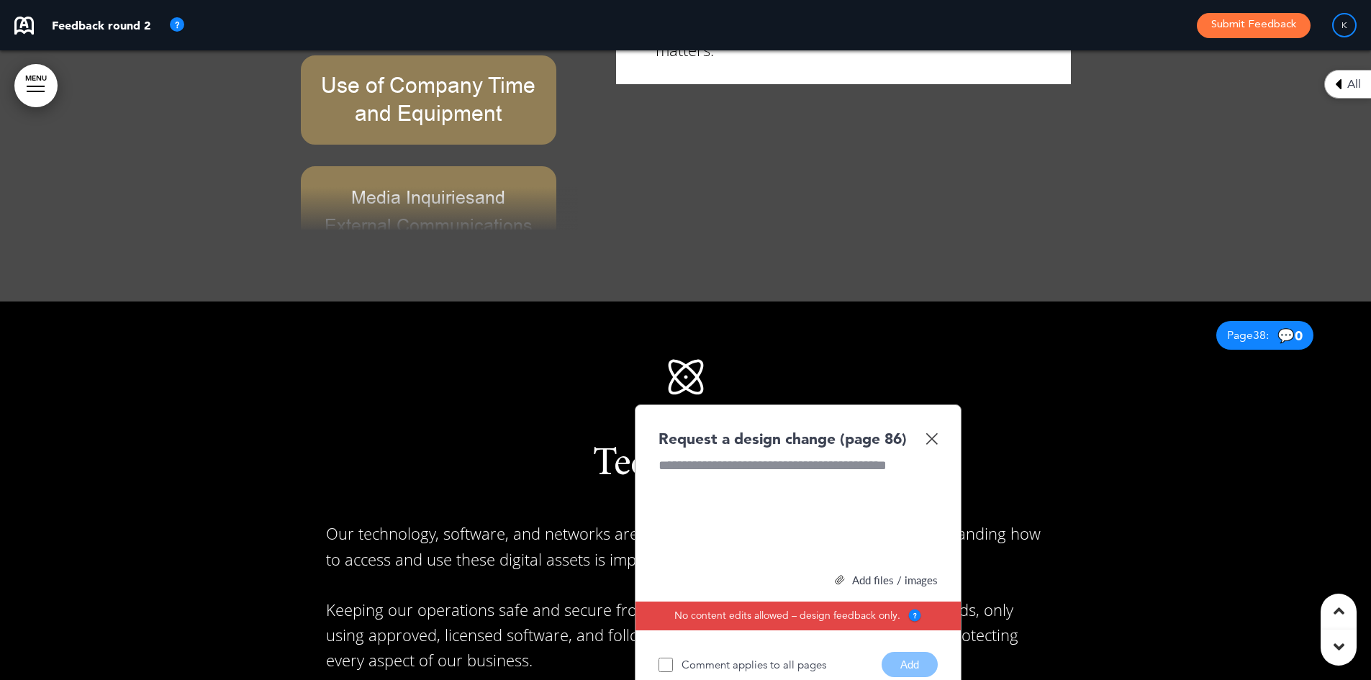
click at [930, 432] on img at bounding box center [931, 438] width 12 height 12
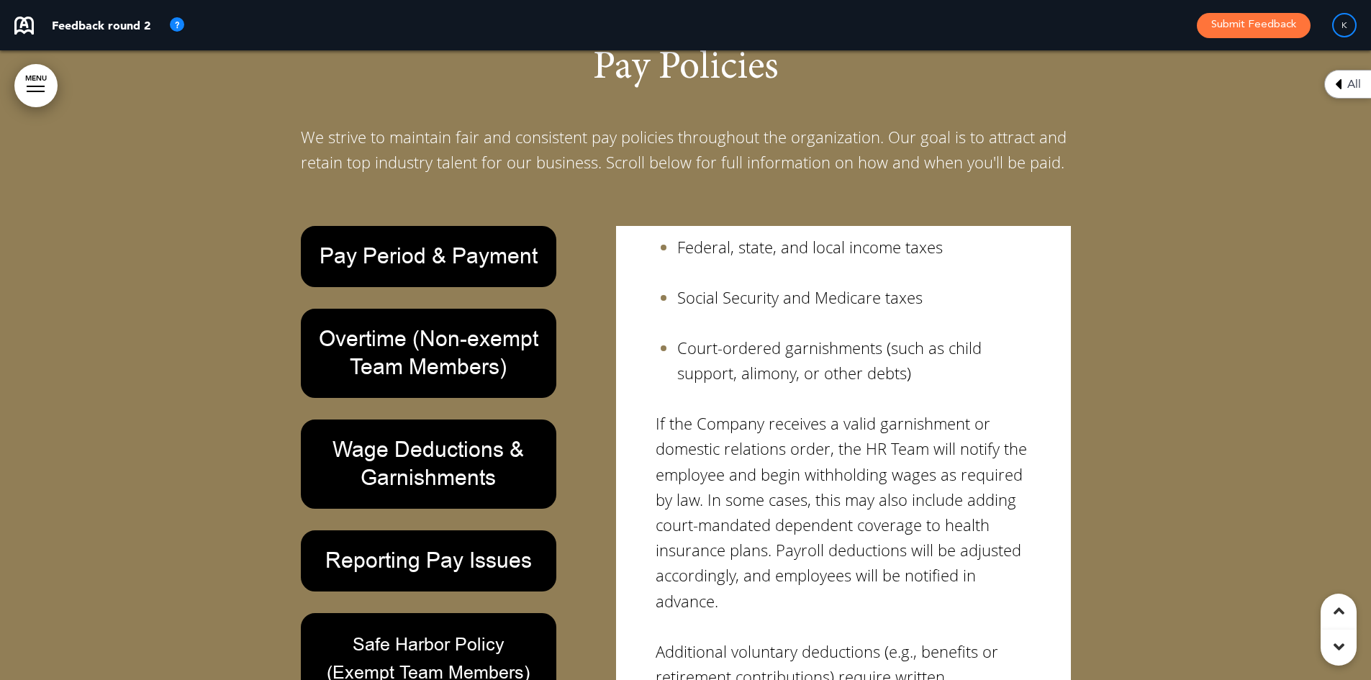
scroll to position [270, 0]
